Goal: Navigation & Orientation: Find specific page/section

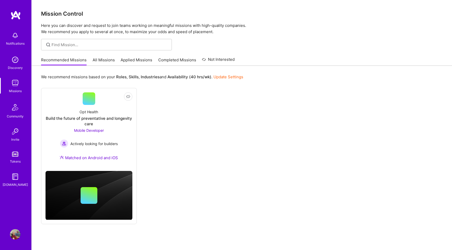
click at [105, 61] on link "All Missions" at bounding box center [104, 61] width 22 height 9
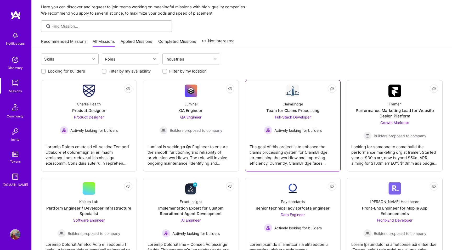
scroll to position [19, 0]
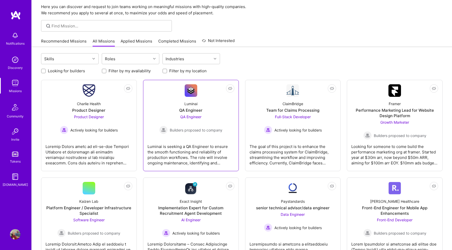
click at [176, 127] on div "Builders proposed to company" at bounding box center [190, 130] width 63 height 8
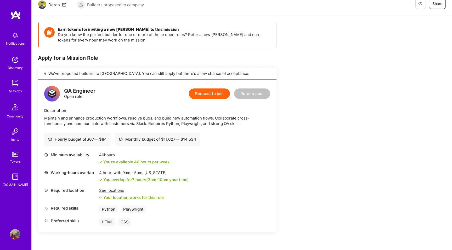
scroll to position [65, 0]
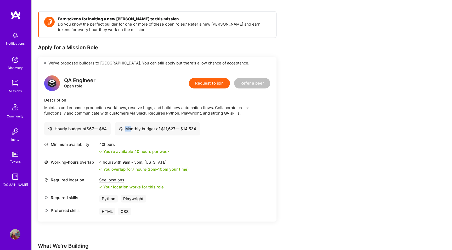
drag, startPoint x: 133, startPoint y: 129, endPoint x: 206, endPoint y: 129, distance: 72.9
click at [206, 129] on div "Hourly budget of $ 67 — $ 84 Monthly budget of $ 11,627 — $ 14,534" at bounding box center [157, 128] width 226 height 13
drag, startPoint x: 86, startPoint y: 129, endPoint x: 108, endPoint y: 130, distance: 22.2
click at [107, 130] on div "Hourly budget of $ 67 — $ 84" at bounding box center [77, 128] width 59 height 5
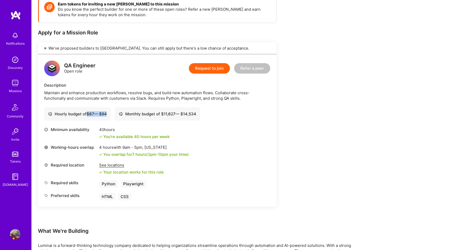
scroll to position [87, 0]
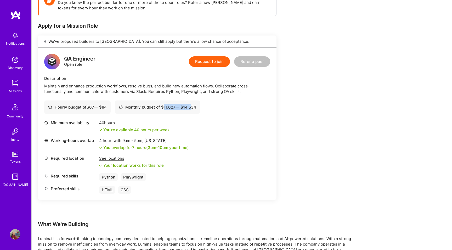
drag, startPoint x: 164, startPoint y: 106, endPoint x: 194, endPoint y: 107, distance: 29.3
click at [194, 107] on div "Monthly budget of $ 11,627 — $ 14,534" at bounding box center [157, 107] width 77 height 5
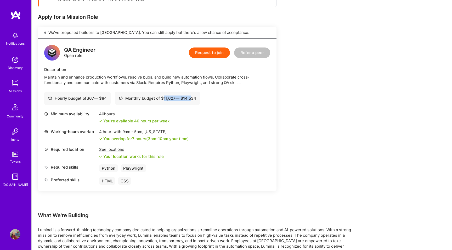
scroll to position [95, 0]
click at [180, 101] on div "Monthly budget of $ 11,627 — $ 14,534" at bounding box center [157, 98] width 77 height 5
drag, startPoint x: 163, startPoint y: 99, endPoint x: 176, endPoint y: 99, distance: 13.3
click at [176, 99] on div "Monthly budget of $ 11,627 — $ 14,534" at bounding box center [157, 98] width 77 height 5
click at [172, 99] on div "Monthly budget of $ 11,627 — $ 14,534" at bounding box center [157, 98] width 77 height 5
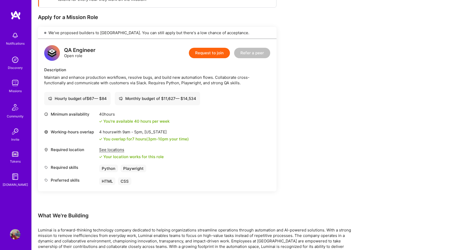
click at [193, 100] on div "Monthly budget of $ 11,627 — $ 14,534" at bounding box center [157, 98] width 77 height 5
click at [111, 170] on div "Python" at bounding box center [108, 169] width 19 height 8
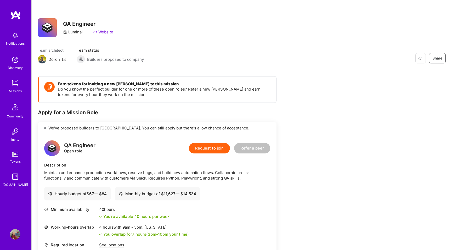
click at [13, 33] on img at bounding box center [15, 35] width 10 height 10
click at [18, 87] on img at bounding box center [15, 83] width 10 height 10
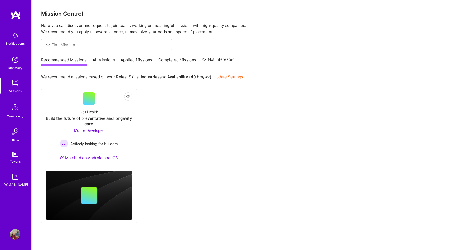
click at [16, 234] on img at bounding box center [15, 235] width 10 height 10
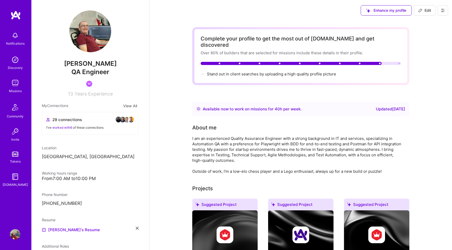
click at [17, 63] on img at bounding box center [15, 60] width 10 height 10
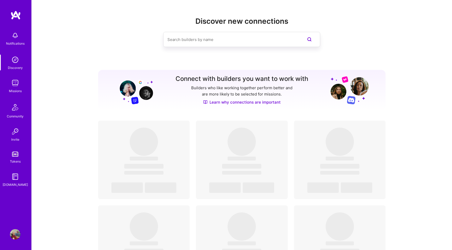
click at [11, 84] on img at bounding box center [15, 83] width 10 height 10
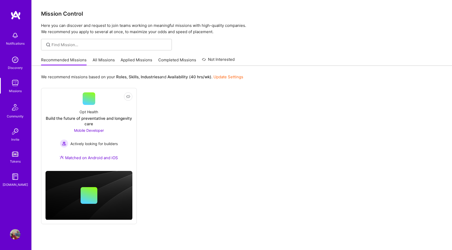
click at [14, 113] on img at bounding box center [15, 107] width 13 height 13
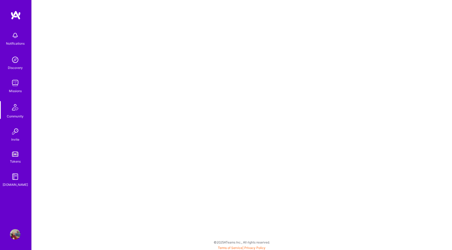
click at [15, 133] on img at bounding box center [15, 132] width 10 height 10
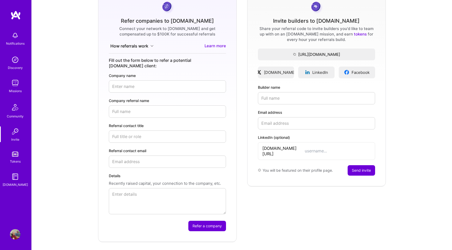
scroll to position [37, 0]
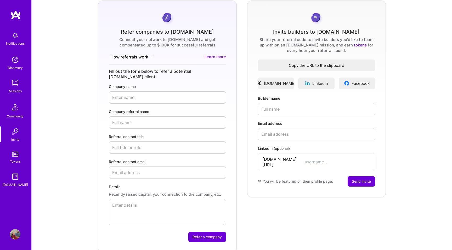
click at [325, 66] on span "Copy the URL to the clipboard" at bounding box center [316, 65] width 117 height 5
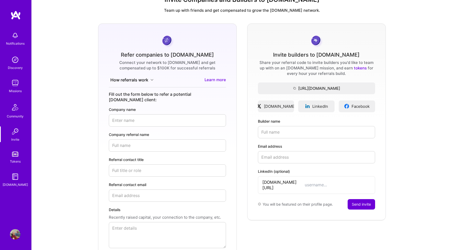
scroll to position [20, 0]
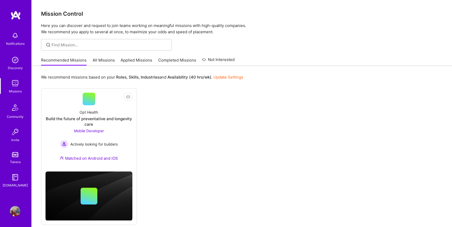
click at [111, 59] on link "All Missions" at bounding box center [104, 61] width 22 height 9
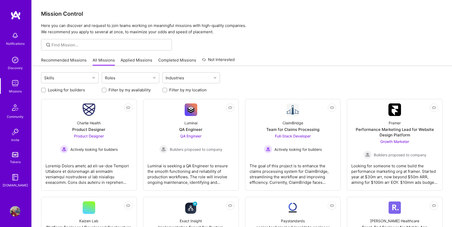
click at [16, 205] on div "Notifications Discovery Missions Community Invite Tokens A.Guide Profile" at bounding box center [15, 113] width 31 height 227
